Goal: Information Seeking & Learning: Learn about a topic

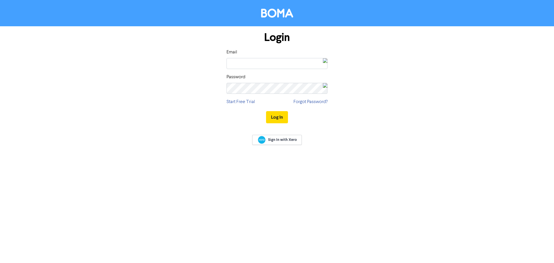
click at [324, 61] on img at bounding box center [325, 63] width 5 height 10
click at [360, 133] on div "Sign In with Xero" at bounding box center [277, 140] width 554 height 23
click at [323, 66] on img at bounding box center [325, 63] width 5 height 10
click at [315, 84] on img at bounding box center [317, 86] width 5 height 5
click at [241, 103] on label at bounding box center [245, 102] width 10 height 6
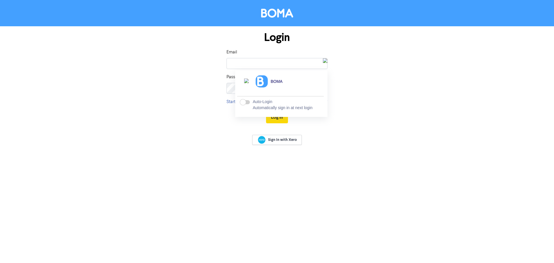
click at [0, 0] on input "checkbox" at bounding box center [0, 0] width 0 height 0
click at [324, 67] on img at bounding box center [325, 63] width 5 height 10
click at [255, 89] on div "BOMA" at bounding box center [281, 86] width 87 height 25
type input "[EMAIL_ADDRESS][DOMAIN_NAME]"
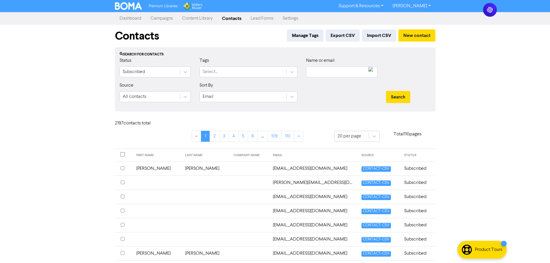
click at [138, 17] on link "Dashboard" at bounding box center [130, 19] width 31 height 12
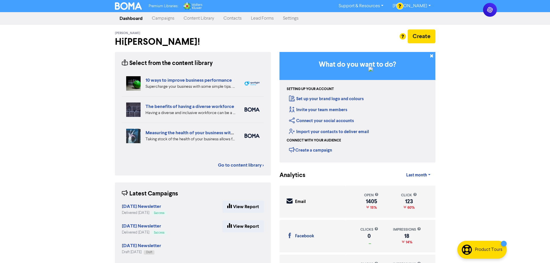
click at [165, 20] on link "Campaigns" at bounding box center [163, 19] width 32 height 12
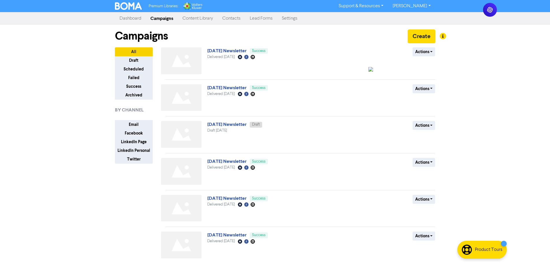
click at [190, 20] on link "Content Library" at bounding box center [198, 19] width 40 height 12
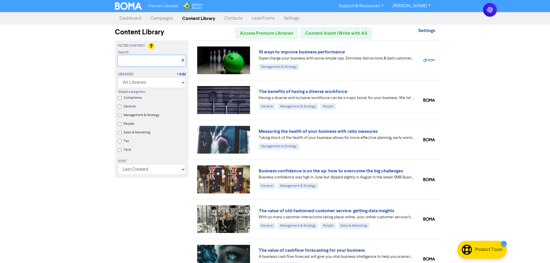
click at [160, 61] on input "text" at bounding box center [152, 60] width 68 height 11
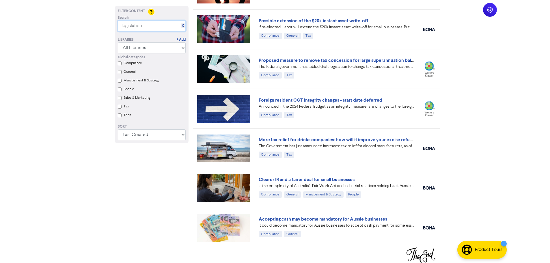
scroll to position [309, 0]
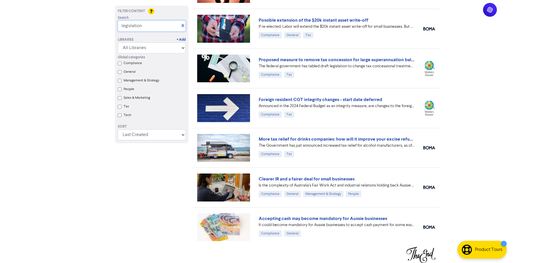
drag, startPoint x: 145, startPoint y: 29, endPoint x: 91, endPoint y: 23, distance: 54.7
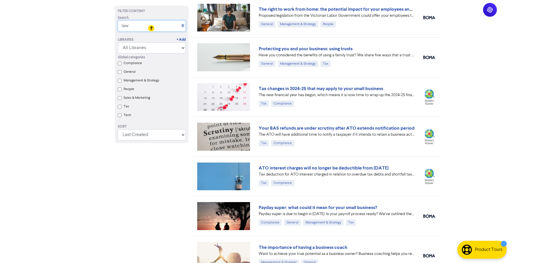
scroll to position [0, 0]
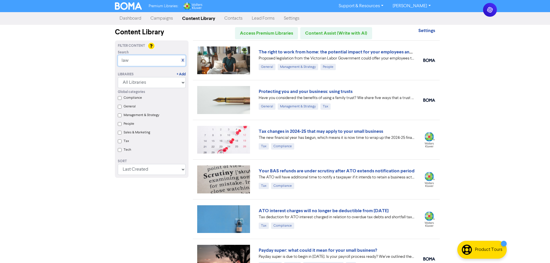
type input "law"
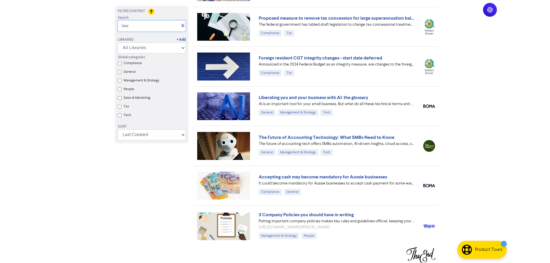
scroll to position [351, 0]
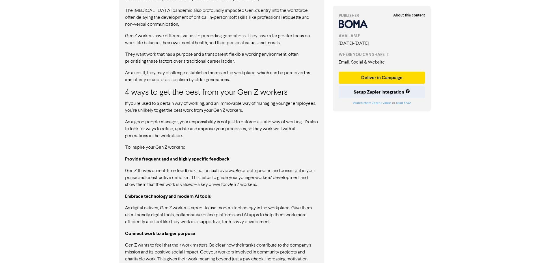
scroll to position [461, 0]
click at [160, 61] on p "They want work that has a purpose and a transparent, flexible working environme…" at bounding box center [221, 58] width 193 height 14
click at [142, 78] on p "As a result, they may challenge established norms in the workplace, which can b…" at bounding box center [221, 76] width 193 height 14
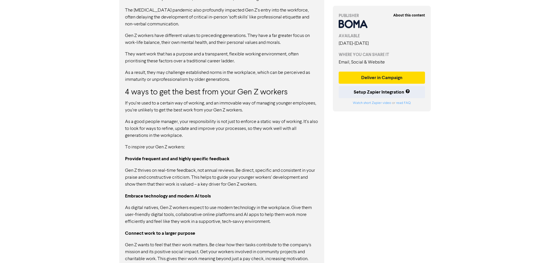
click at [142, 78] on p "As a result, they may challenge established norms in the workplace, which can b…" at bounding box center [221, 76] width 193 height 14
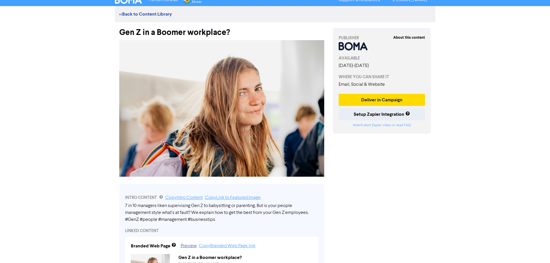
scroll to position [0, 0]
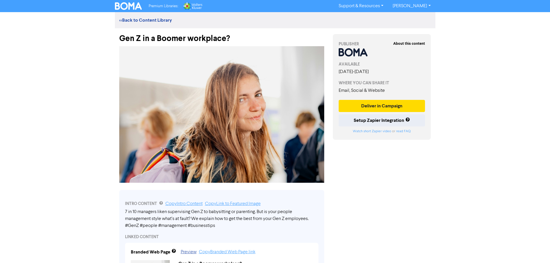
click at [164, 19] on link "<< Back to Content Library" at bounding box center [145, 20] width 53 height 6
